Goal: Find specific page/section: Find specific page/section

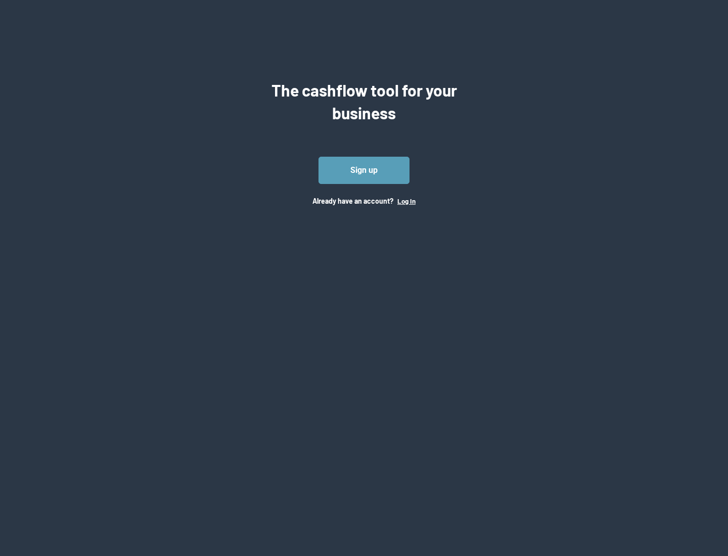
click at [406, 201] on button "Log In" at bounding box center [406, 201] width 18 height 8
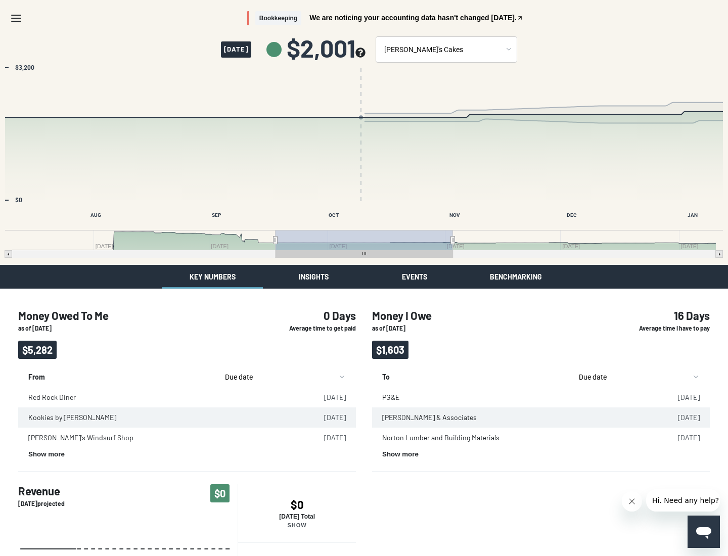
click at [313, 276] on button "Insights" at bounding box center [313, 277] width 101 height 24
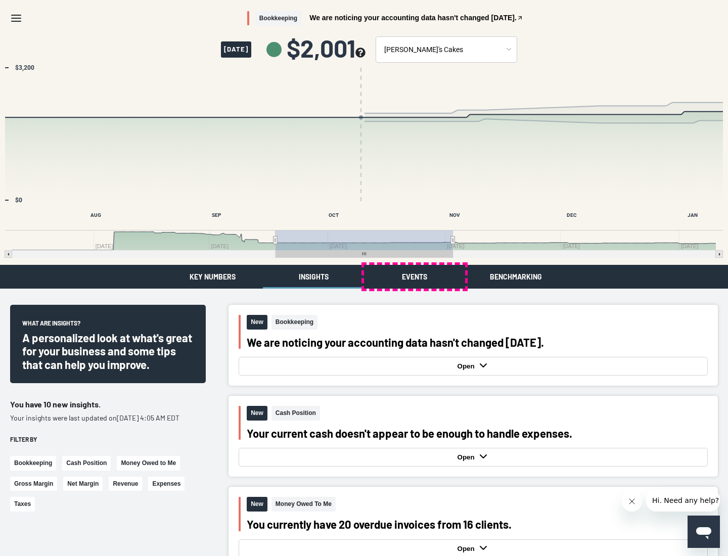
click at [414, 276] on button "Events" at bounding box center [414, 277] width 101 height 24
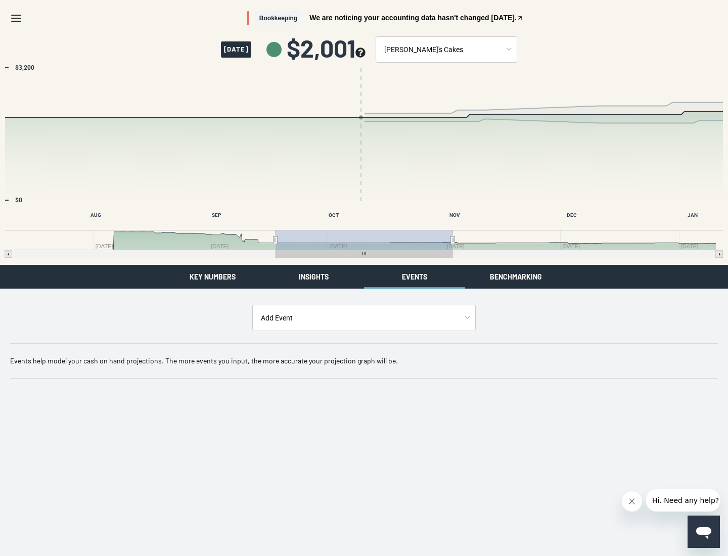
click at [515, 276] on button "Benchmarking" at bounding box center [515, 277] width 101 height 24
